Goal: Task Accomplishment & Management: Use online tool/utility

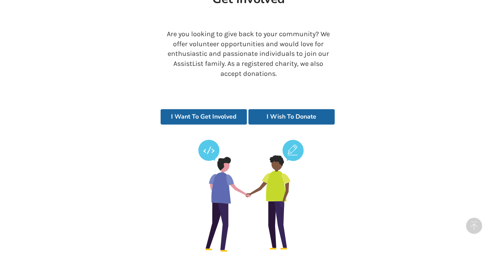
scroll to position [1647, 0]
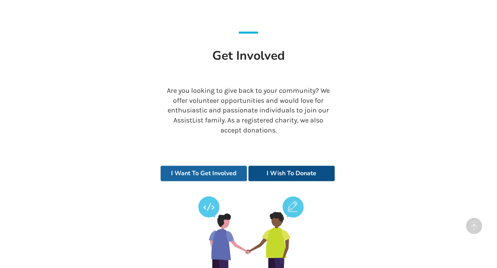
click at [280, 166] on link "I Wish To Donate" at bounding box center [292, 173] width 86 height 15
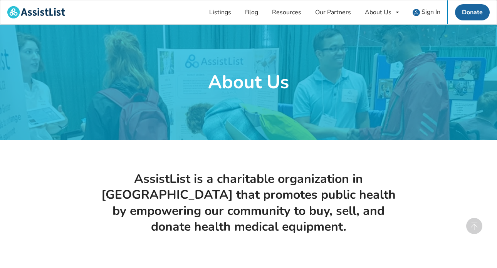
scroll to position [1647, 0]
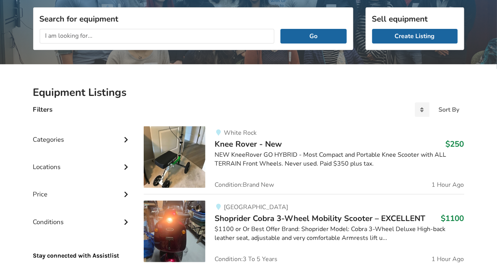
scroll to position [59, 0]
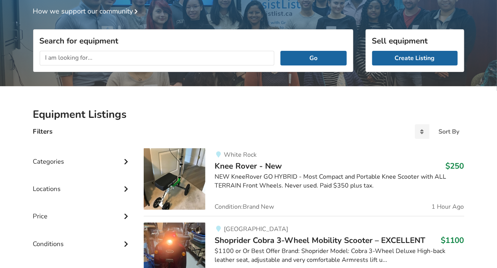
click at [126, 187] on icon at bounding box center [126, 188] width 8 height 7
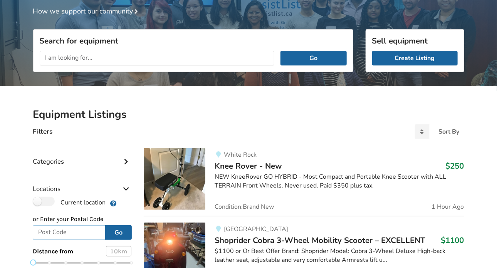
click at [65, 231] on input "text" at bounding box center [69, 233] width 73 height 15
type input "V7E6H9"
click at [121, 232] on button "Go" at bounding box center [118, 233] width 27 height 15
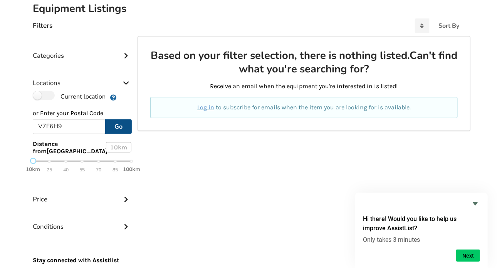
scroll to position [177, 0]
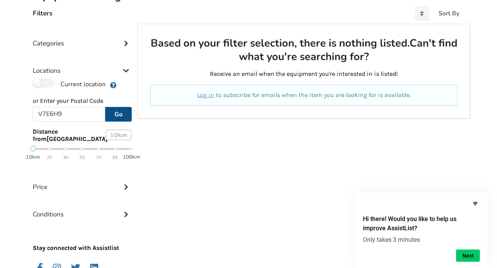
click at [116, 110] on button "Go" at bounding box center [118, 114] width 27 height 15
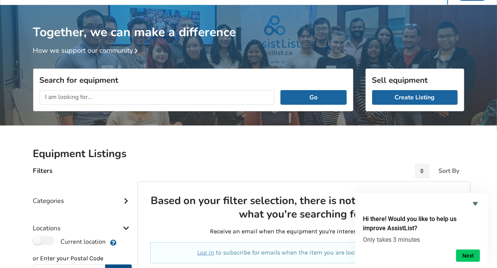
scroll to position [29, 0]
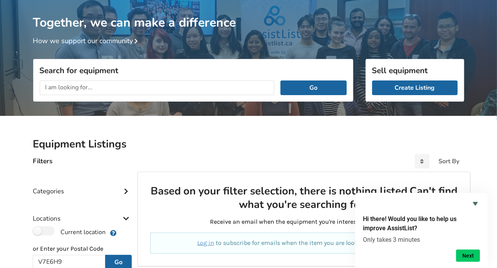
click at [127, 191] on icon at bounding box center [126, 190] width 8 height 7
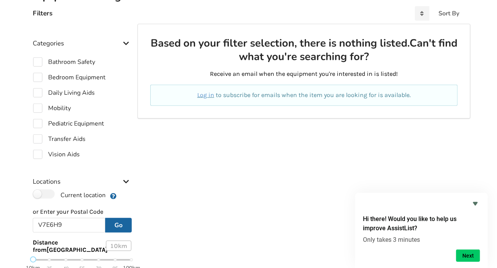
scroll to position [59, 0]
